Goal: Find specific page/section: Find specific page/section

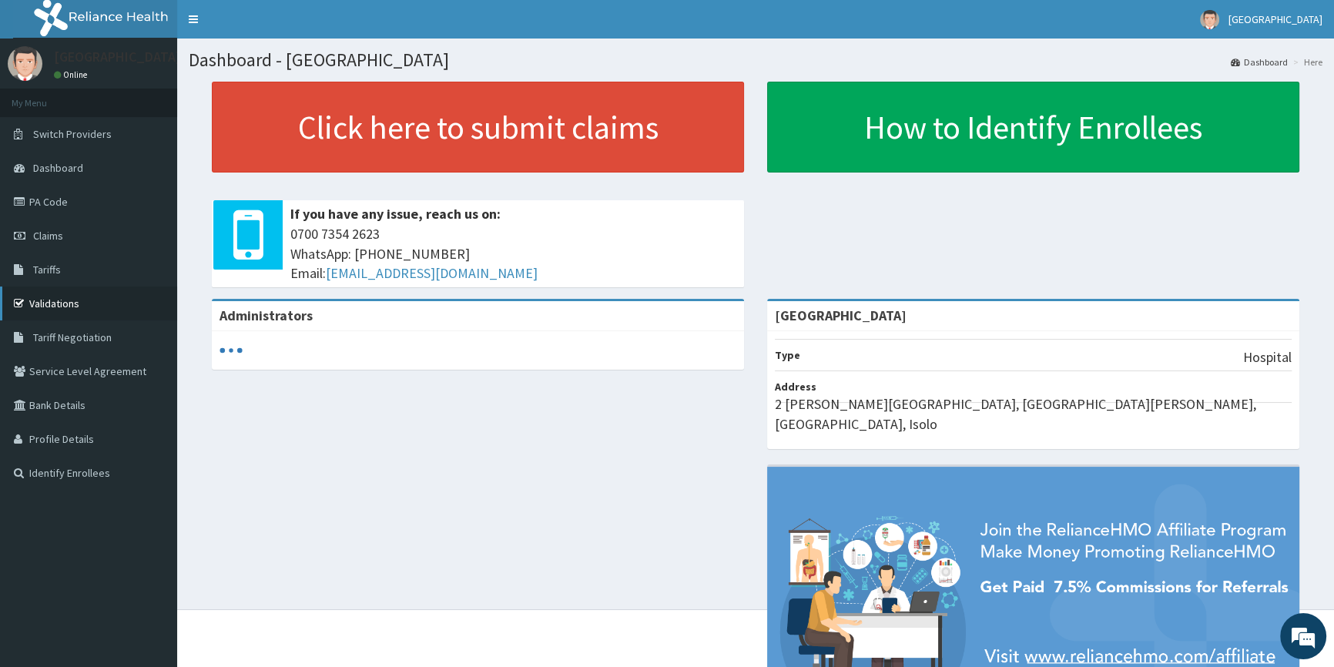
click at [69, 296] on link "Validations" at bounding box center [88, 303] width 177 height 34
click at [79, 300] on link "Validations" at bounding box center [88, 303] width 177 height 34
